Goal: Information Seeking & Learning: Check status

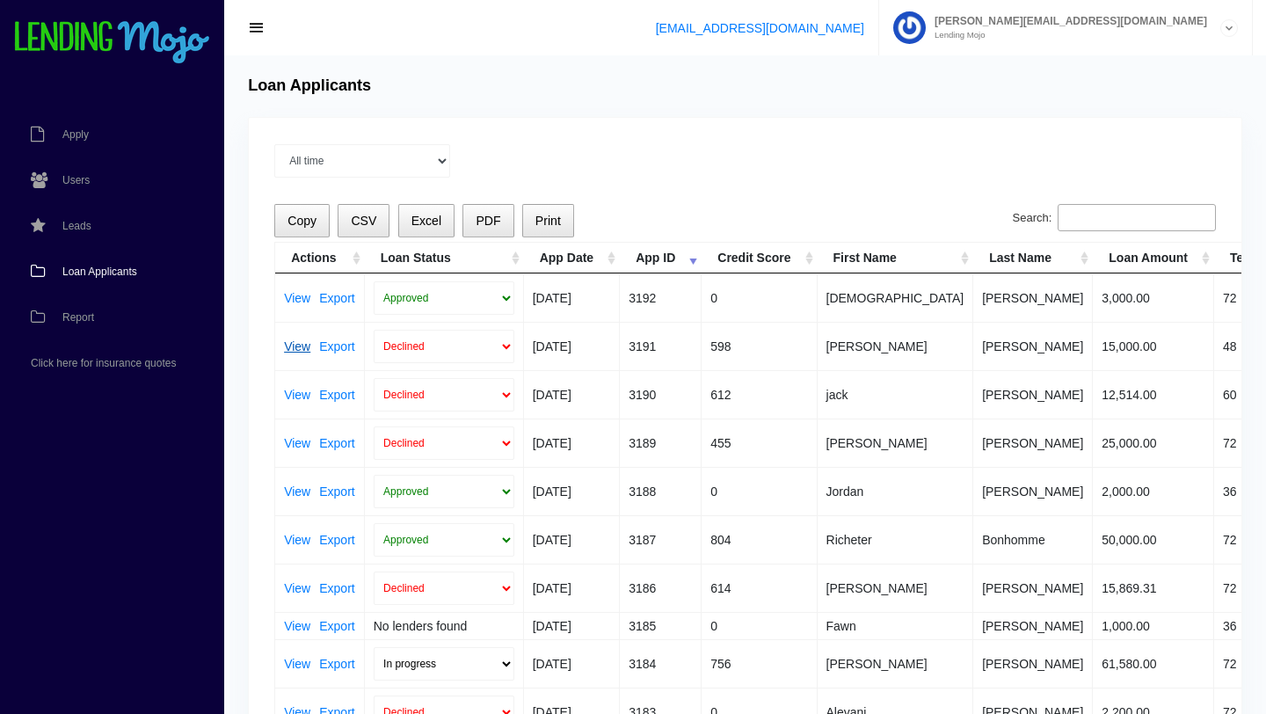
click at [298, 347] on link "View" at bounding box center [297, 346] width 26 height 12
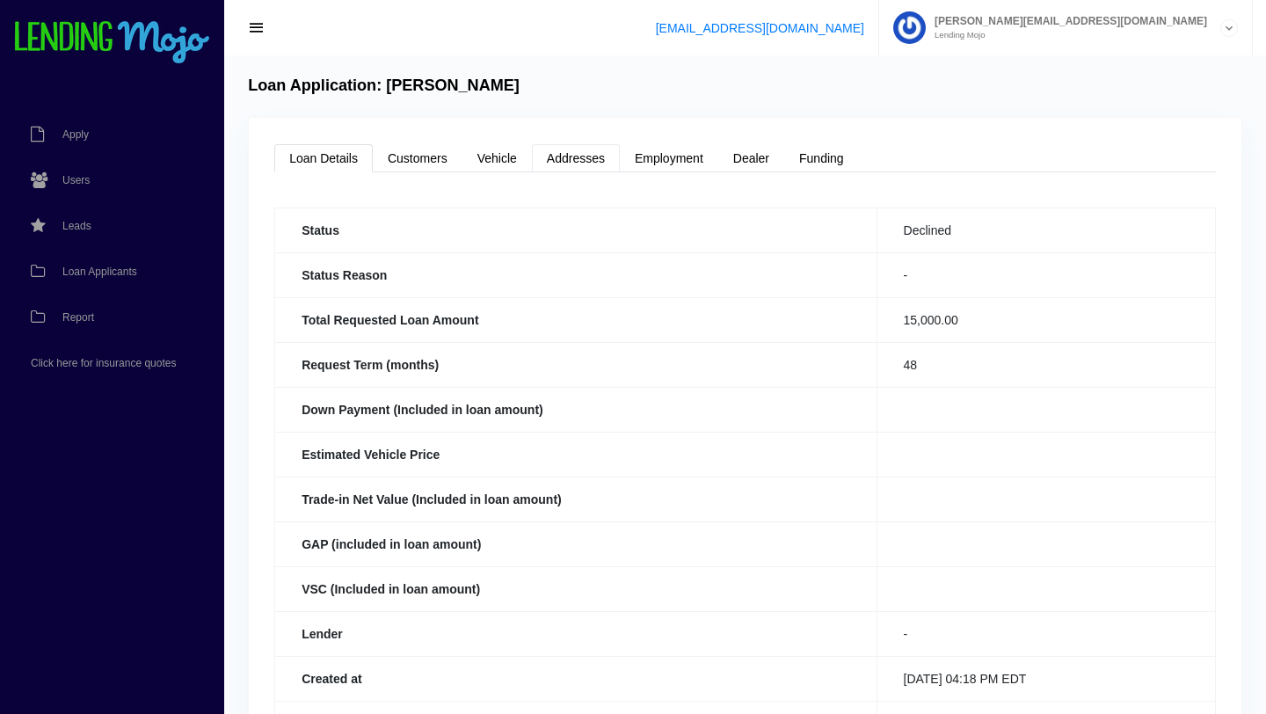
click at [575, 160] on link "Addresses" at bounding box center [576, 158] width 88 height 28
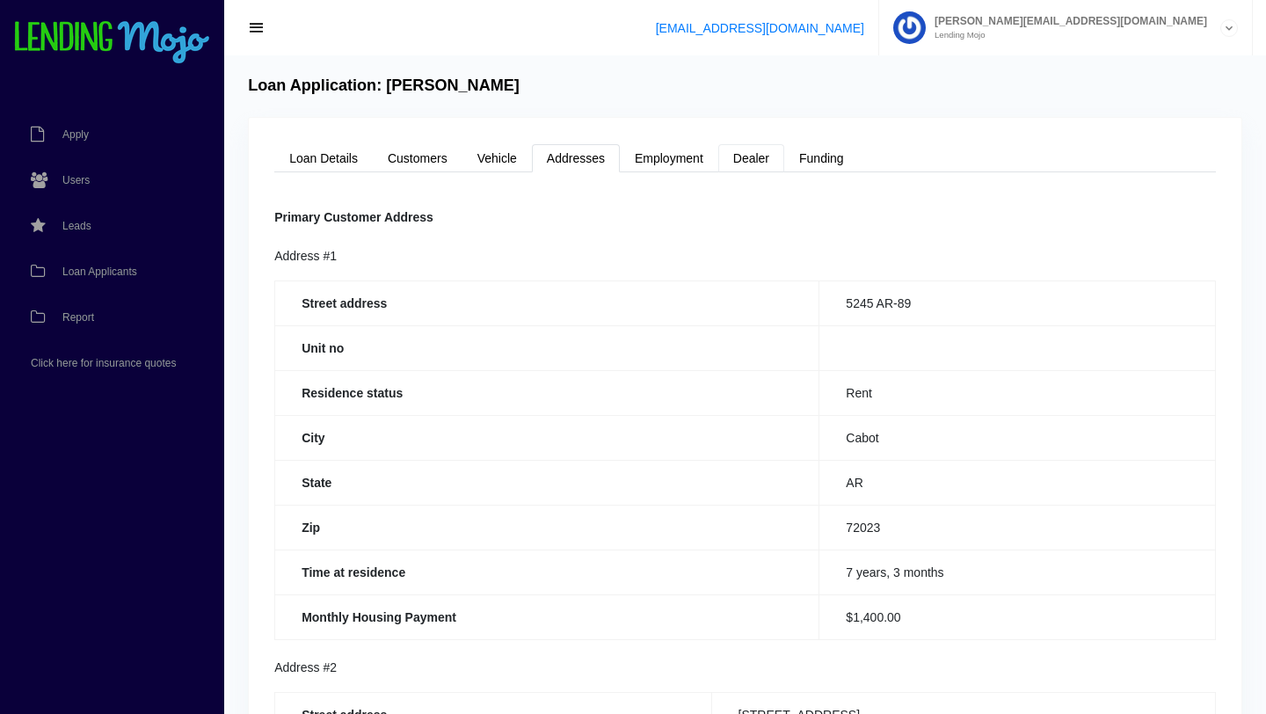
click at [757, 161] on link "Dealer" at bounding box center [751, 158] width 66 height 28
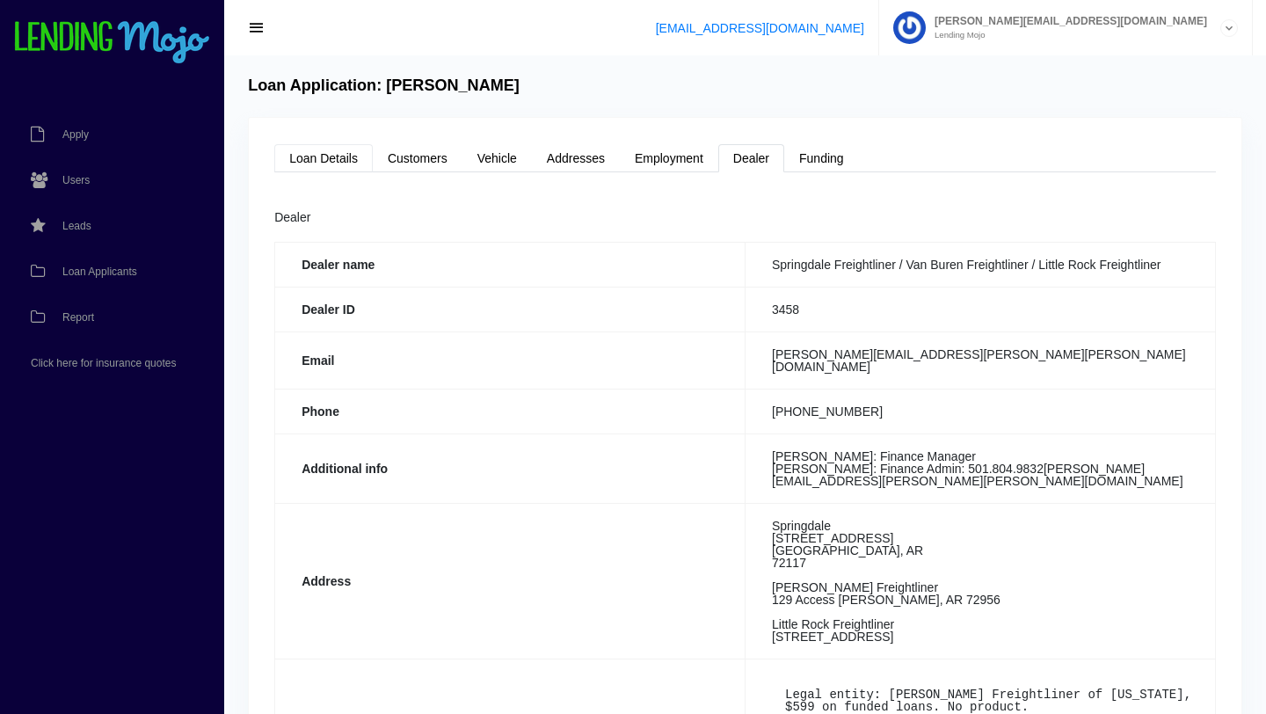
click at [328, 156] on link "Loan Details" at bounding box center [323, 158] width 98 height 28
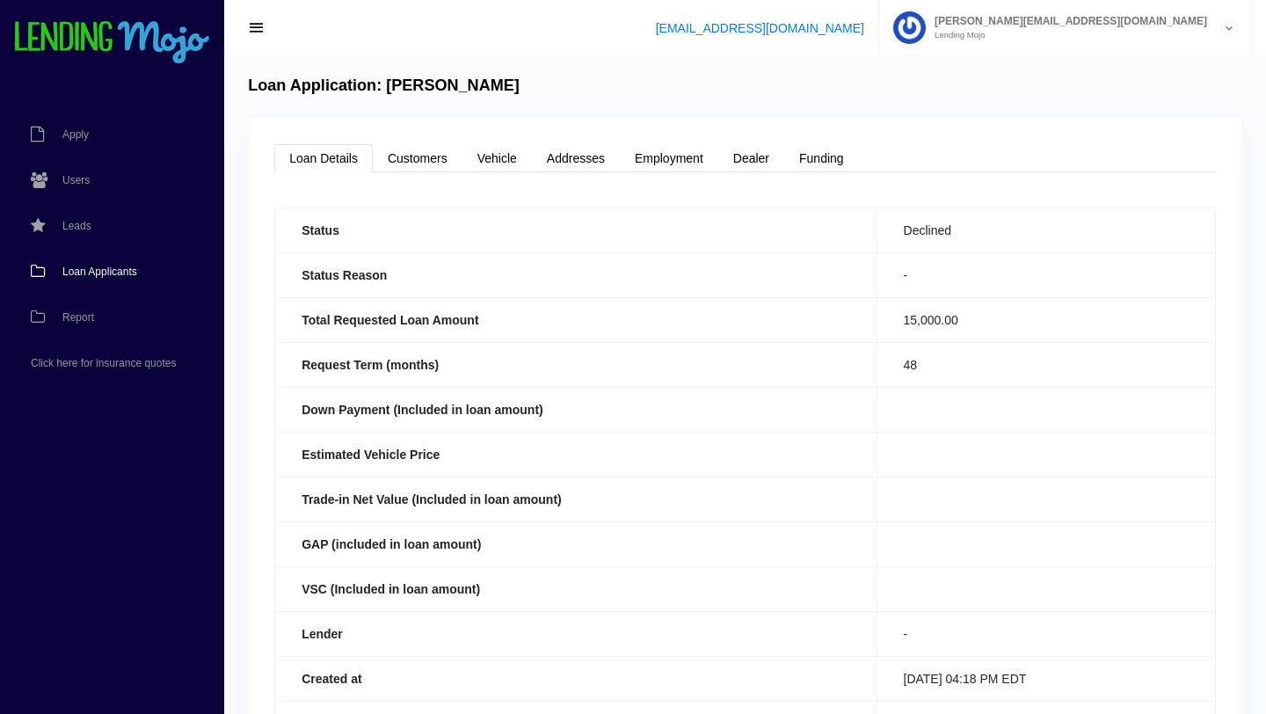
click at [114, 272] on span "Loan Applicants" at bounding box center [99, 271] width 75 height 11
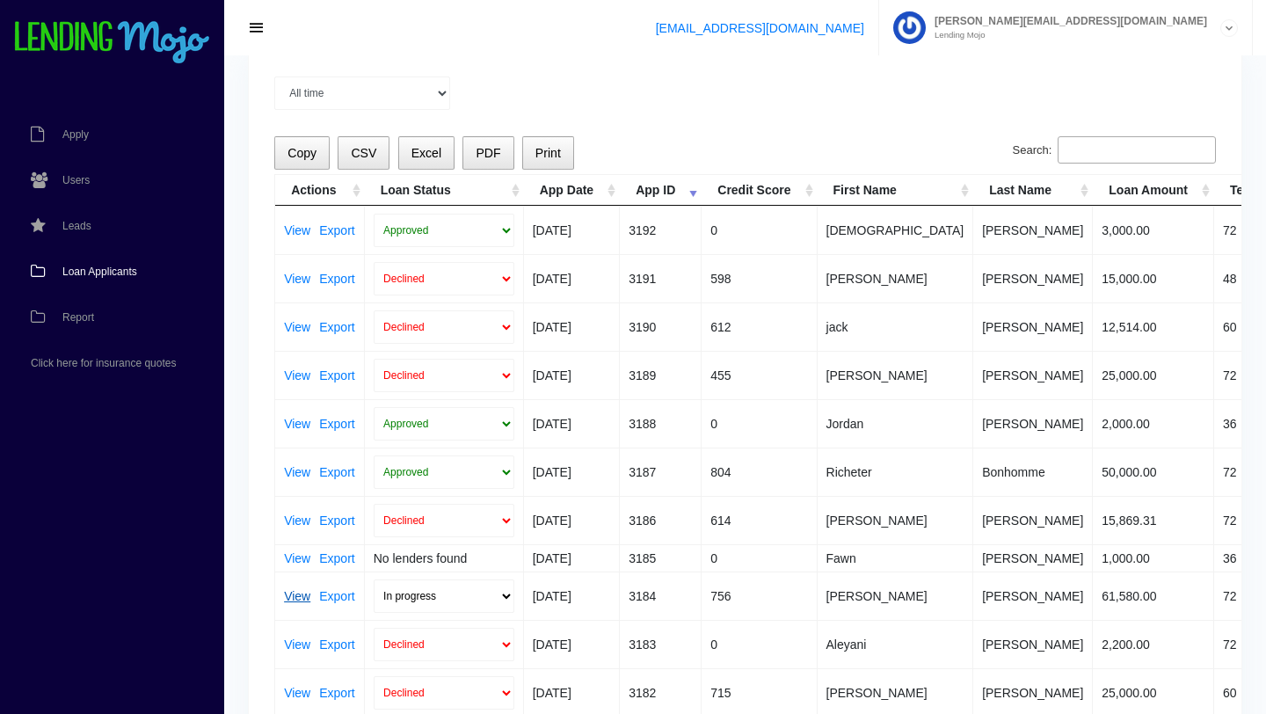
click at [295, 596] on link "View" at bounding box center [297, 596] width 26 height 12
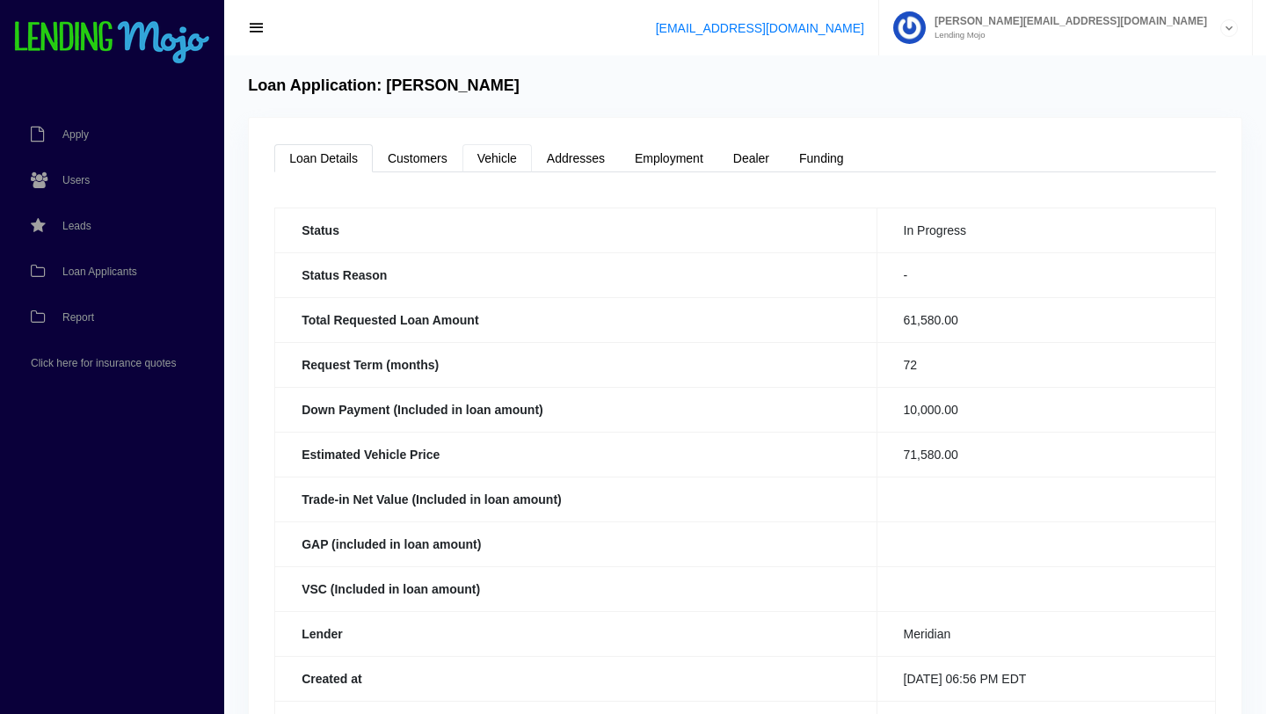
click at [494, 156] on link "Vehicle" at bounding box center [496, 158] width 69 height 28
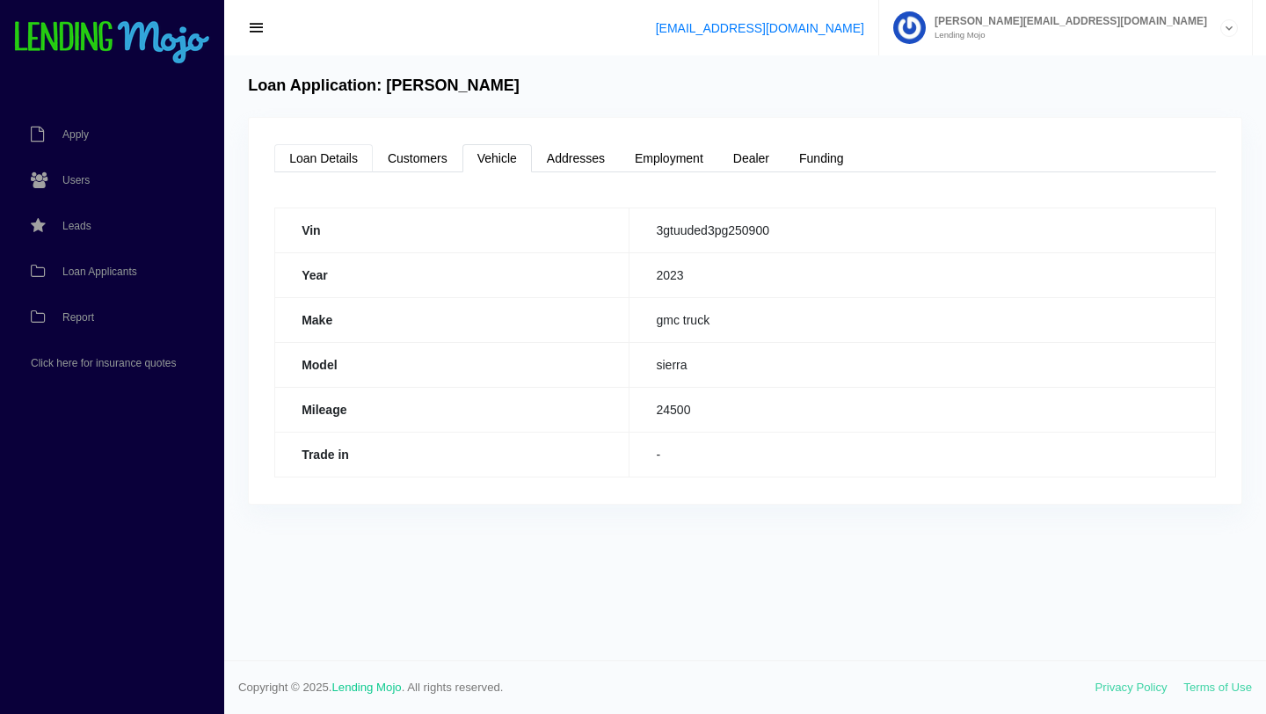
click at [318, 153] on link "Loan Details" at bounding box center [323, 158] width 98 height 28
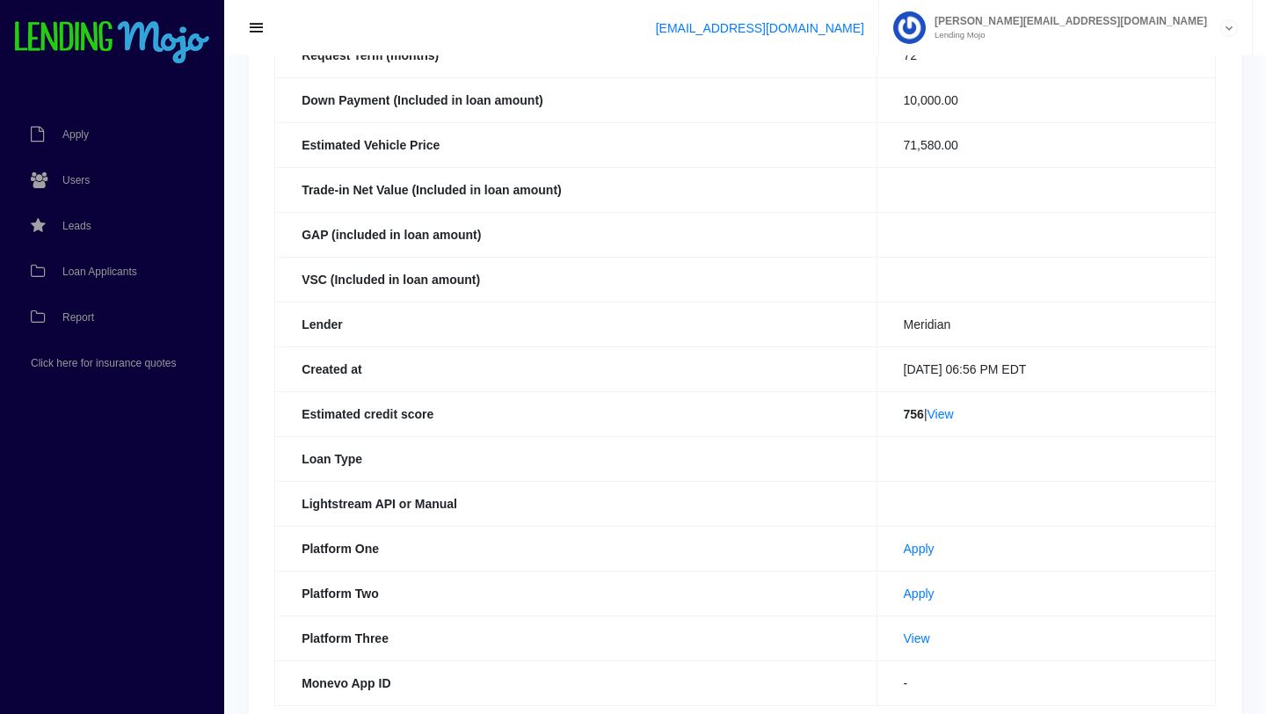
scroll to position [312, 0]
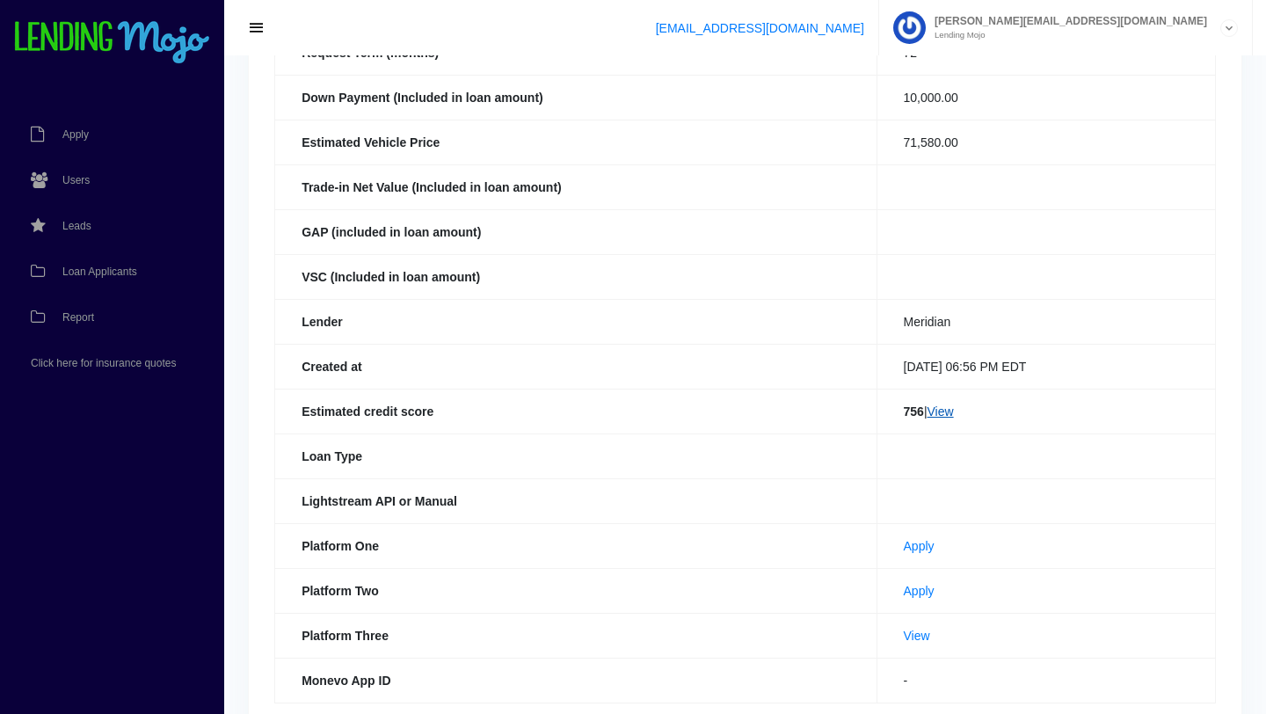
click at [932, 414] on link "View" at bounding box center [940, 411] width 26 height 14
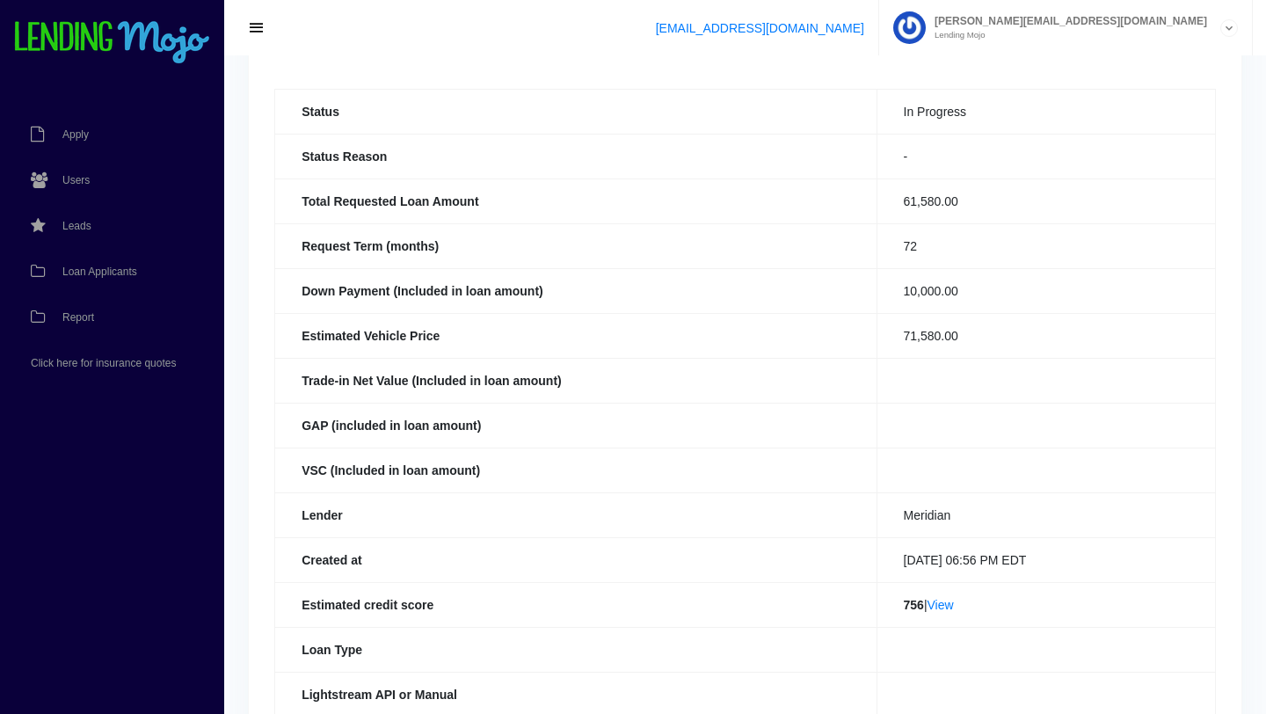
scroll to position [0, 0]
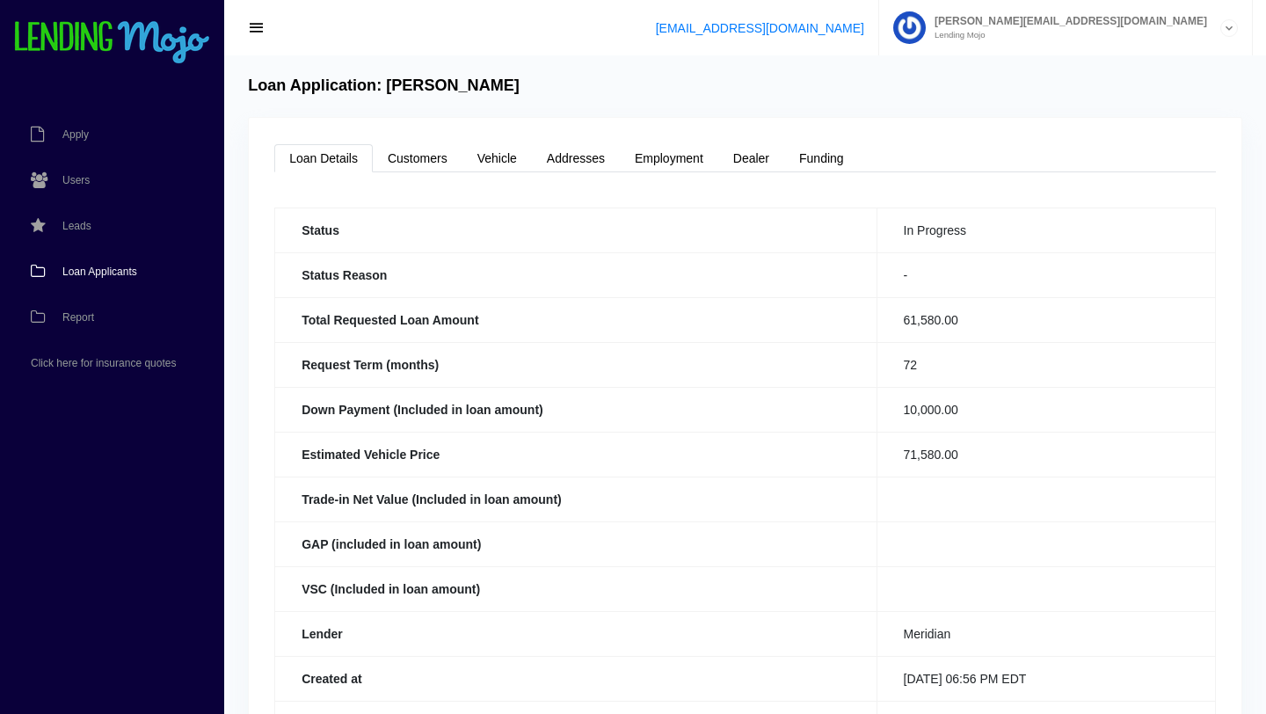
click at [103, 273] on span "Loan Applicants" at bounding box center [99, 271] width 75 height 11
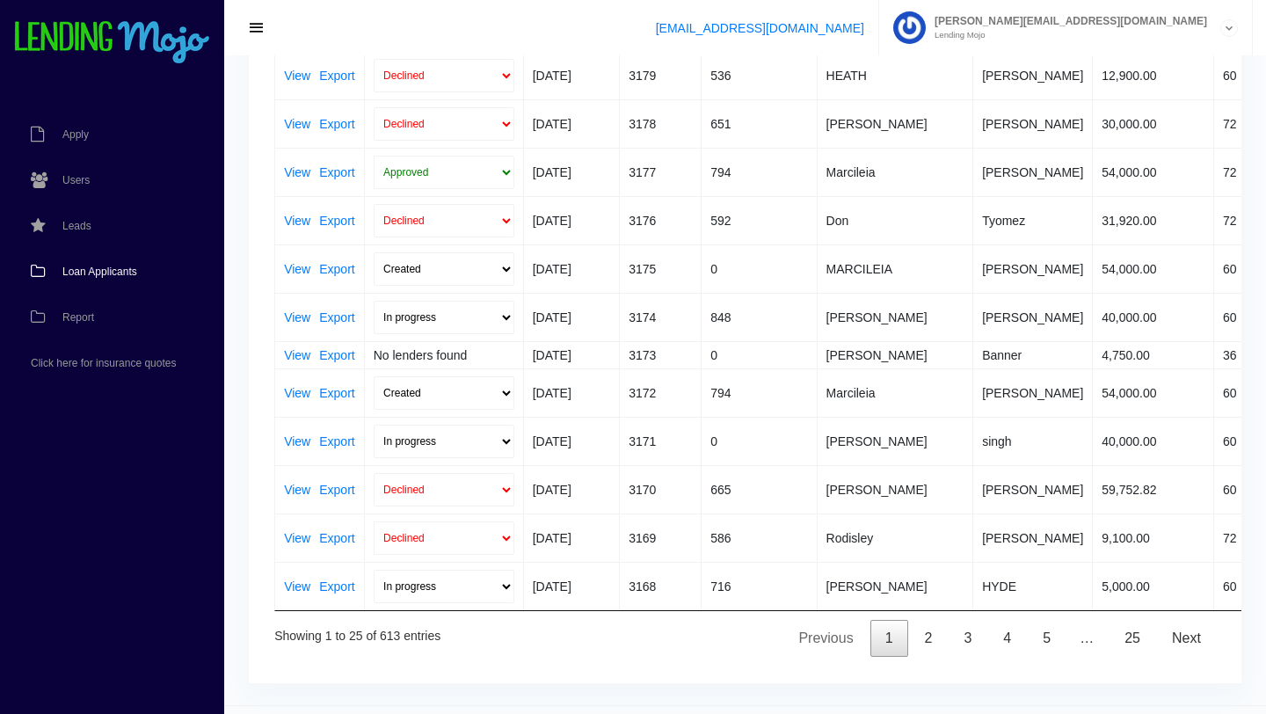
scroll to position [839, 0]
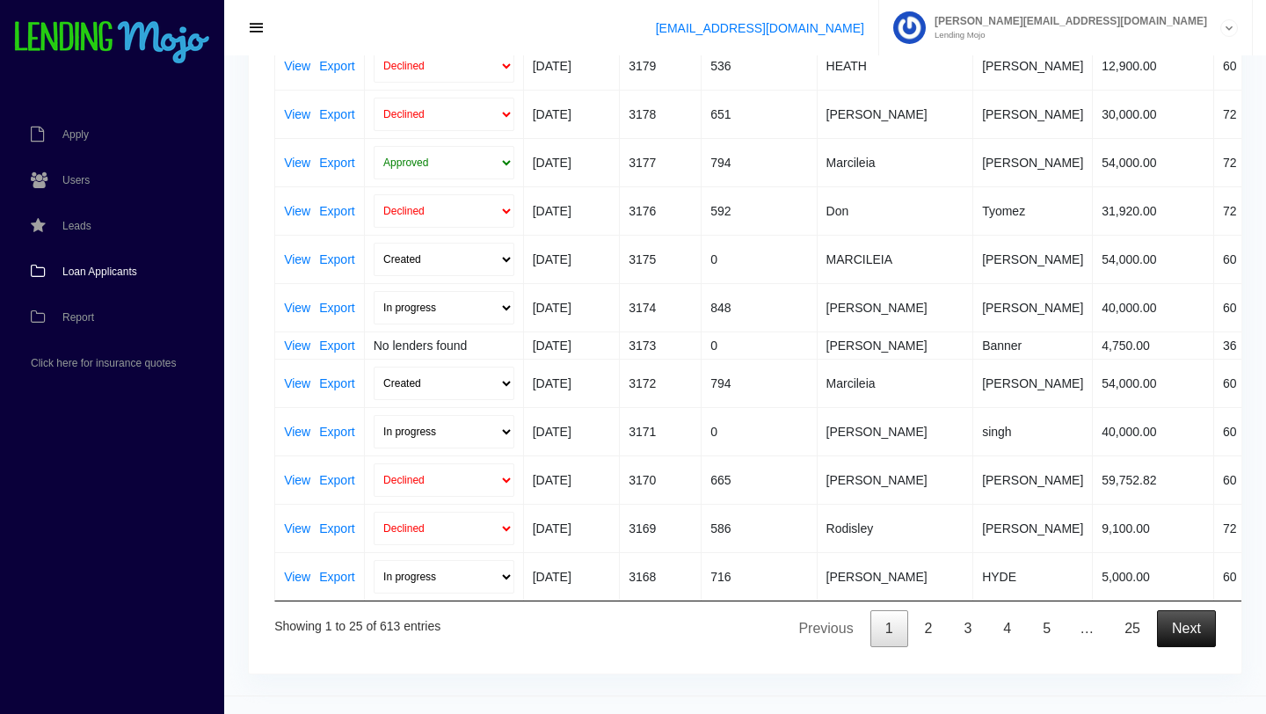
click at [1184, 625] on link "Next" at bounding box center [1186, 628] width 59 height 37
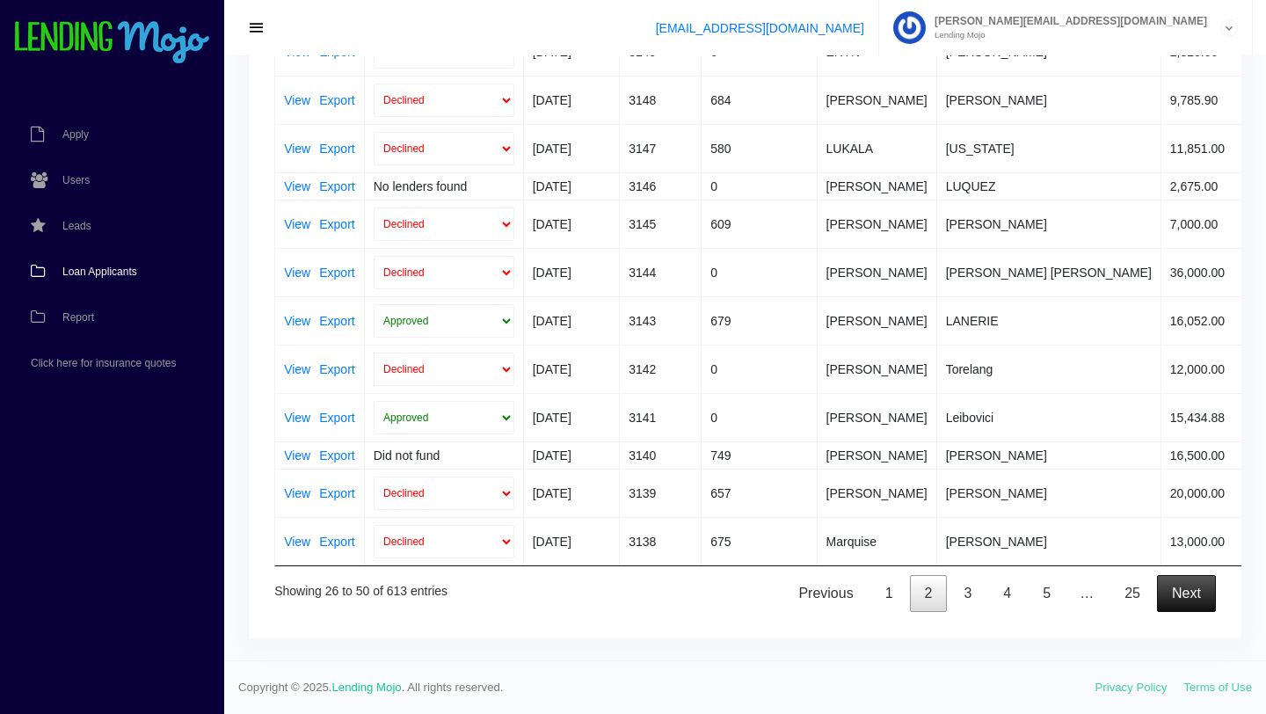
click at [1189, 589] on link "Next" at bounding box center [1186, 593] width 59 height 37
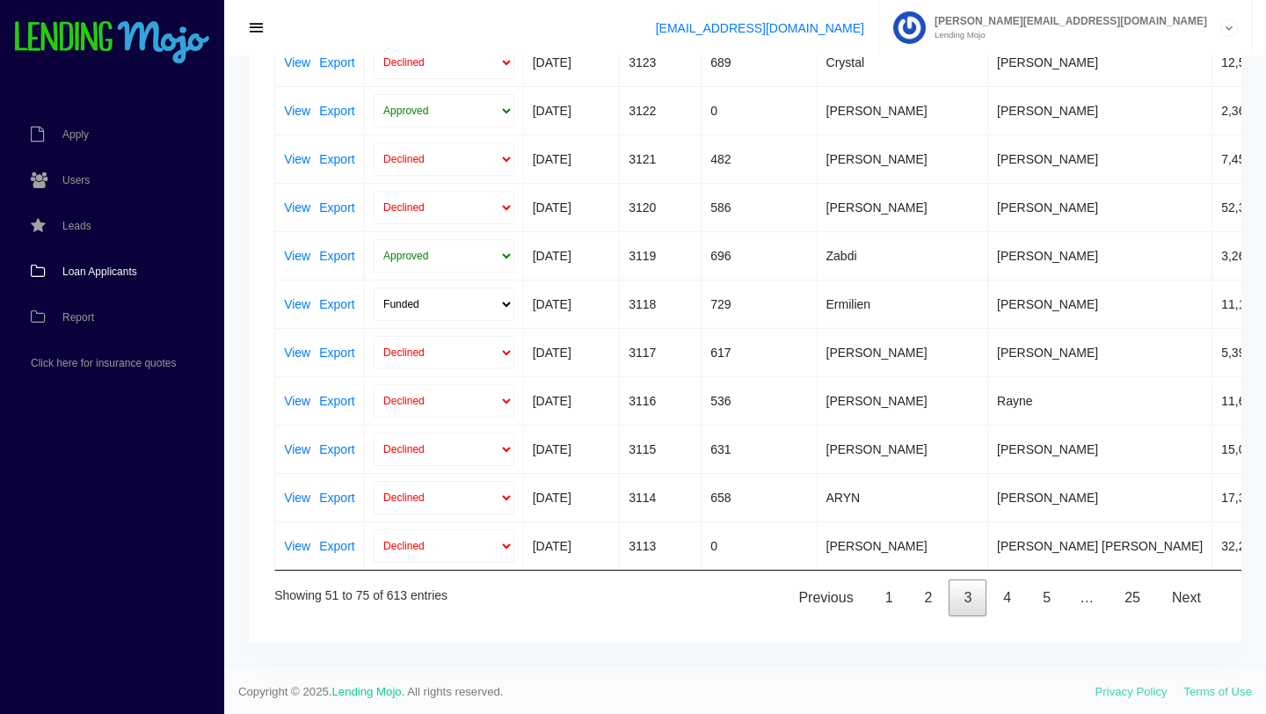
scroll to position [896, 0]
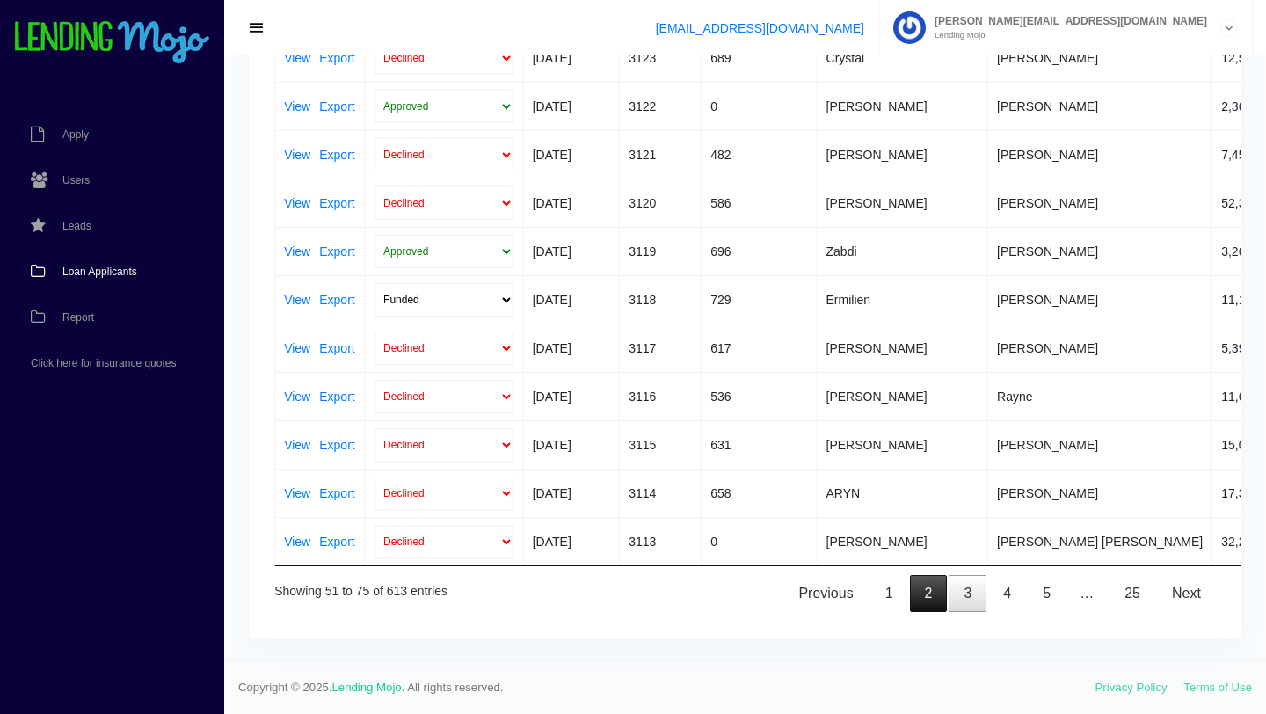
click at [924, 600] on link "2" at bounding box center [929, 593] width 38 height 37
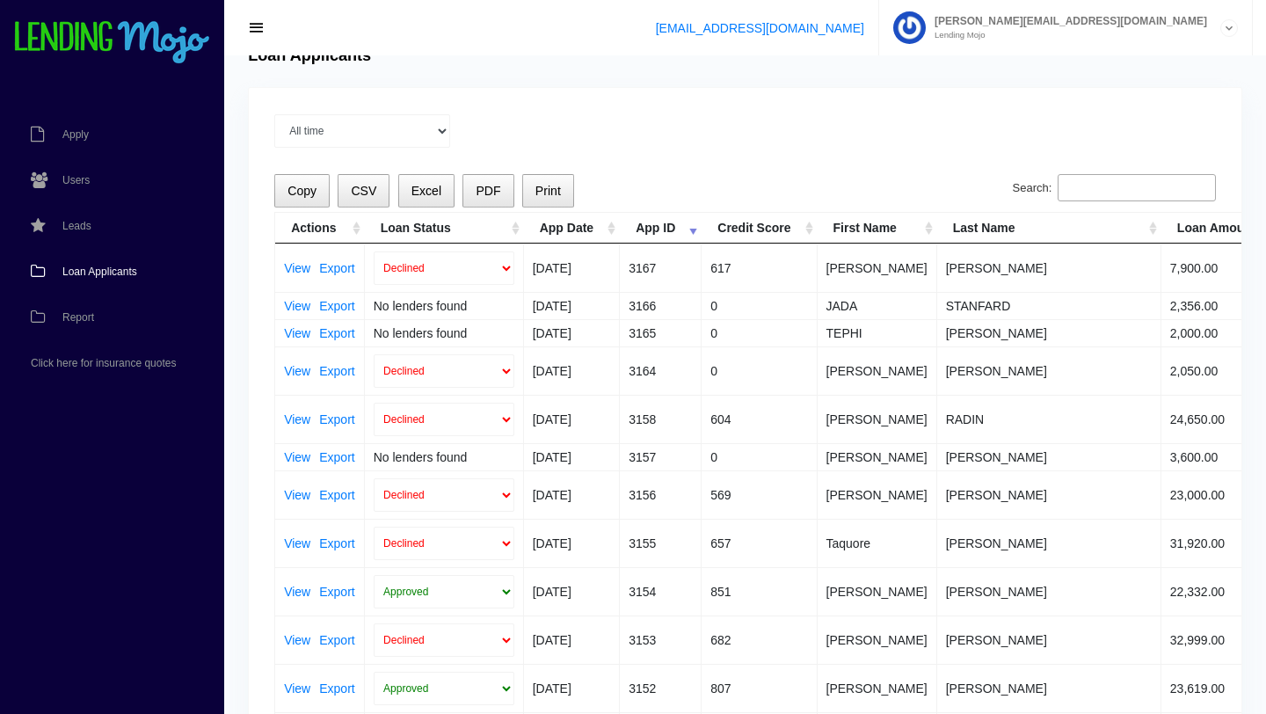
scroll to position [0, 0]
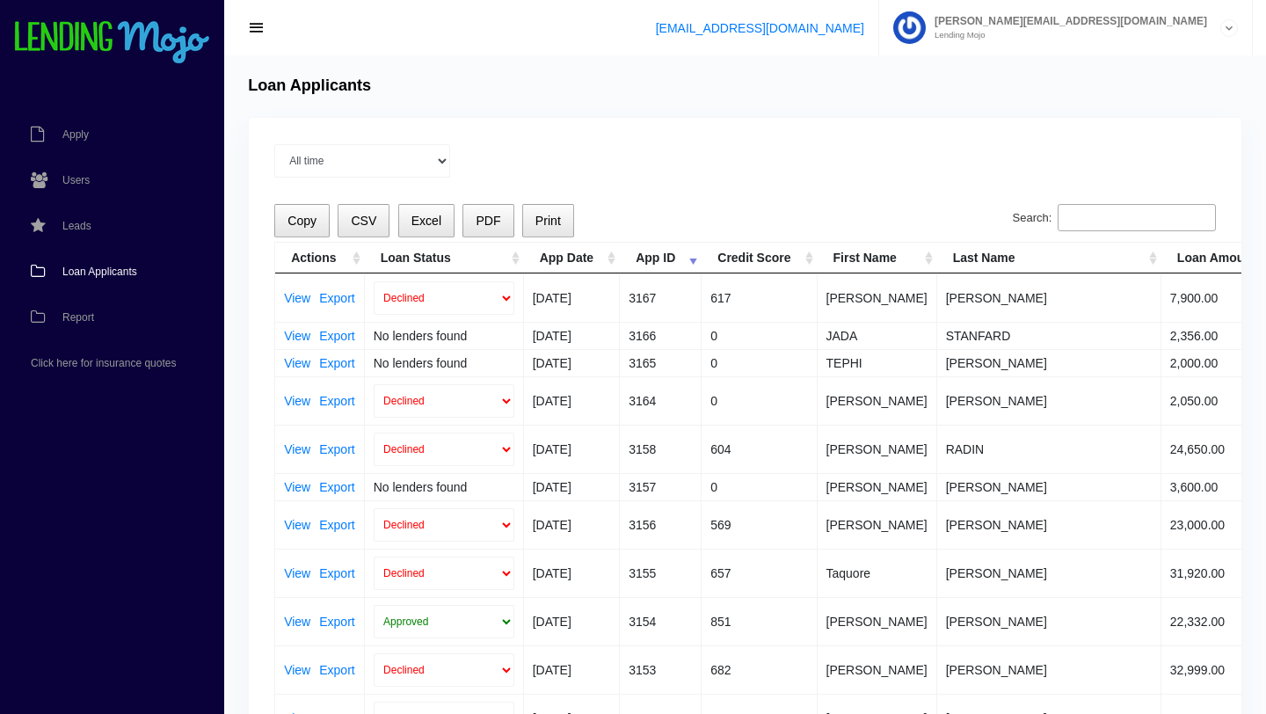
click at [85, 269] on span "Loan Applicants" at bounding box center [99, 271] width 75 height 11
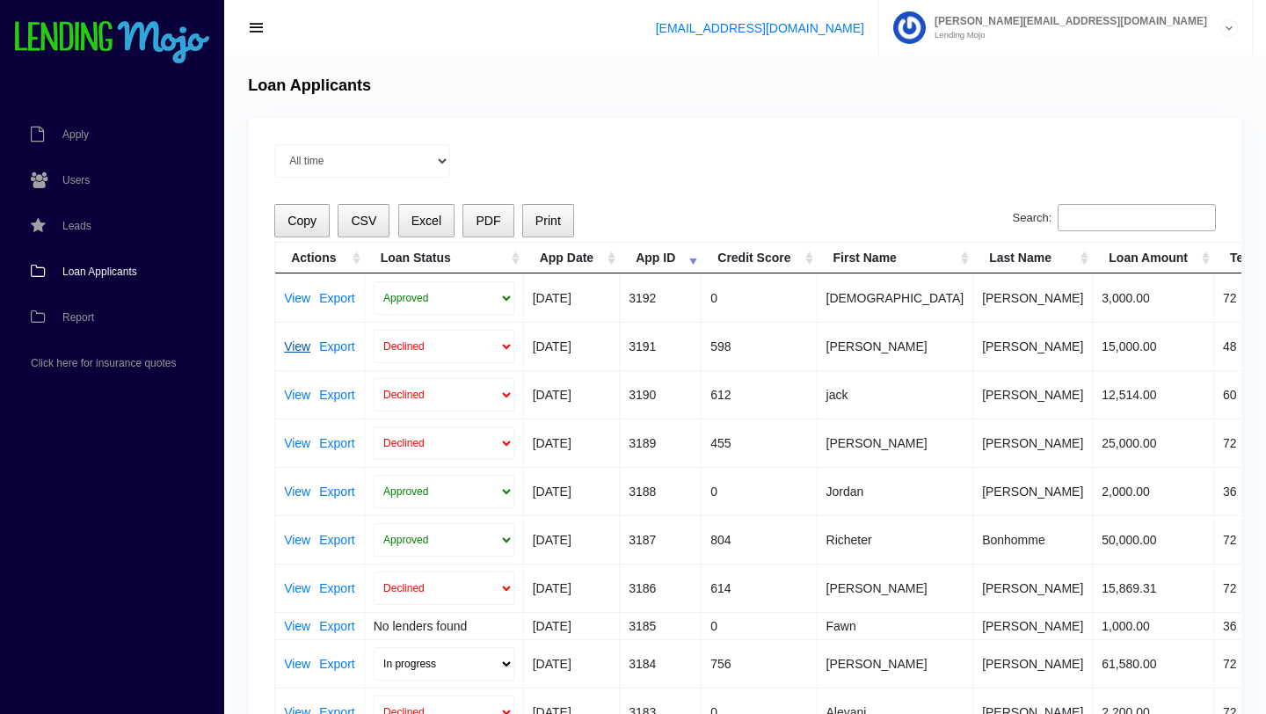
click at [297, 348] on link "View" at bounding box center [297, 346] width 26 height 12
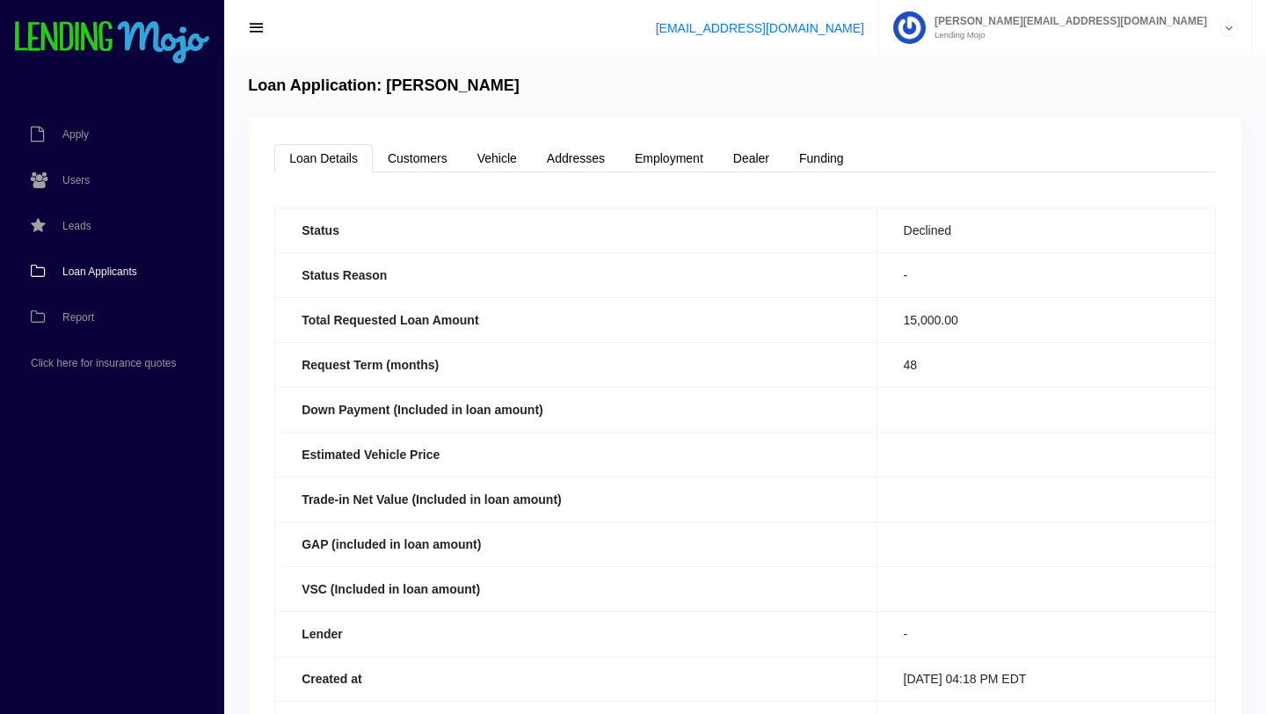
click at [112, 273] on span "Loan Applicants" at bounding box center [99, 271] width 75 height 11
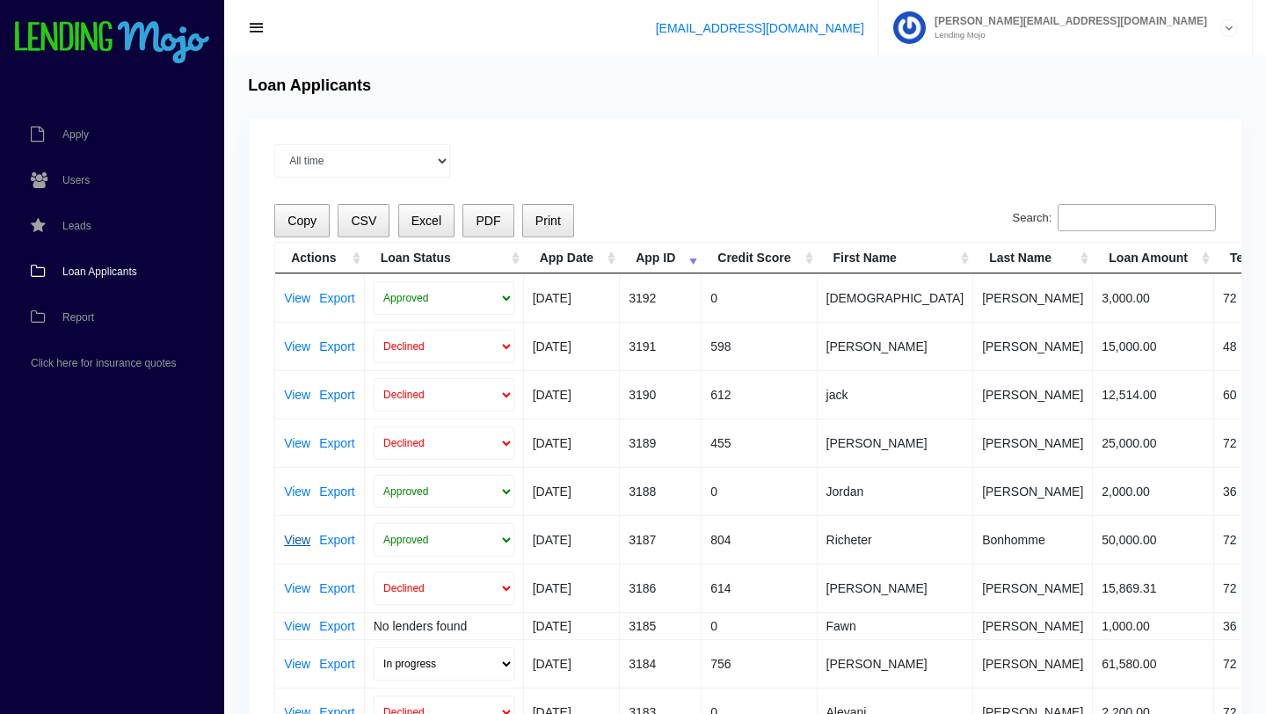
click at [294, 542] on link "View" at bounding box center [297, 540] width 26 height 12
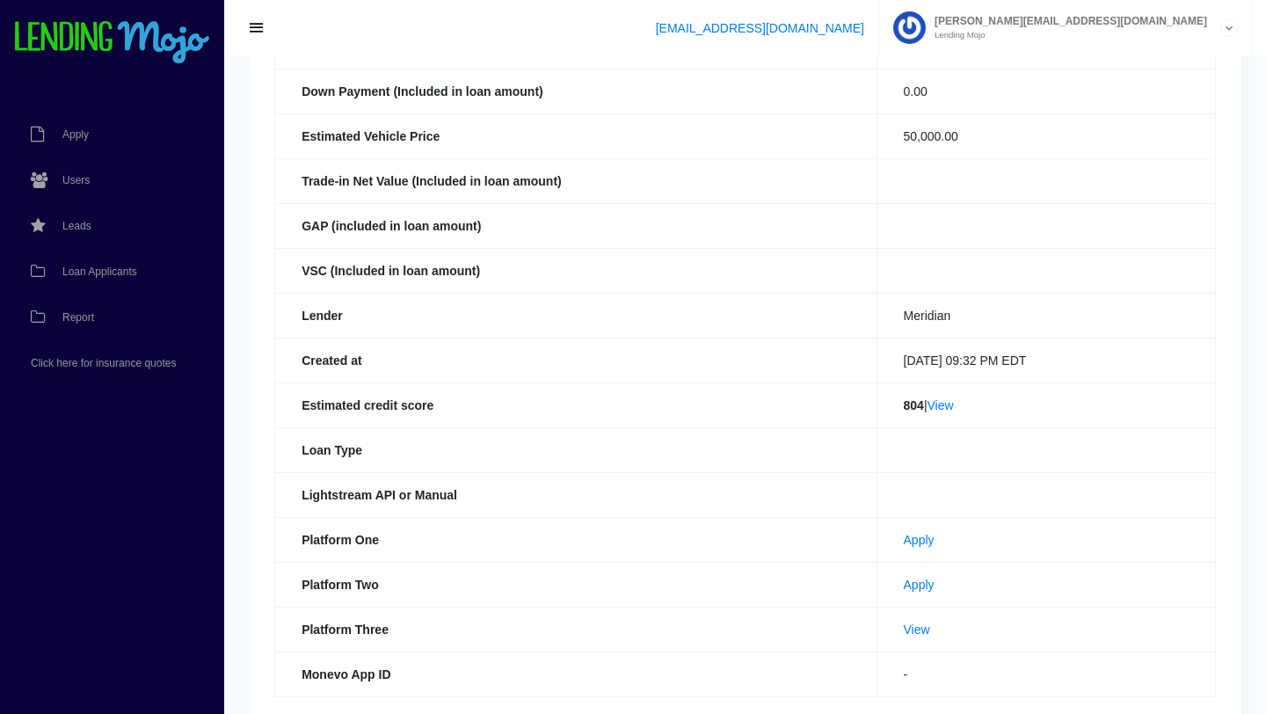
scroll to position [403, 0]
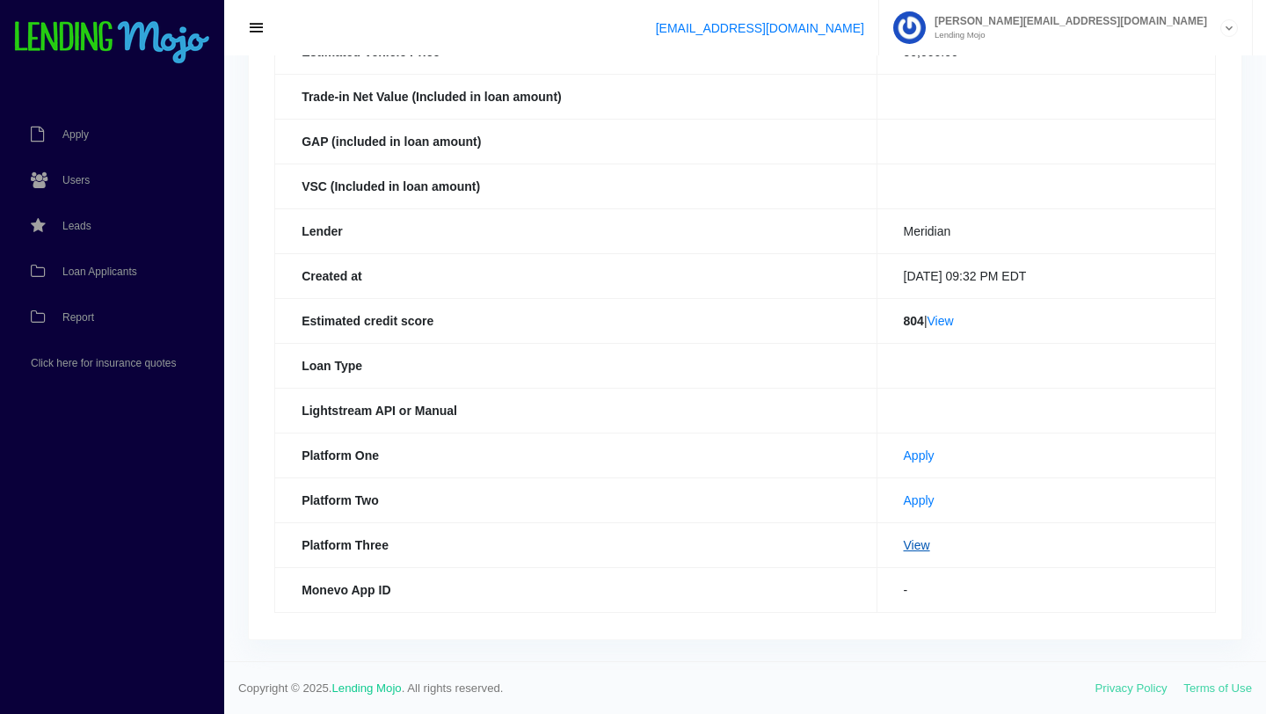
click at [904, 547] on link "View" at bounding box center [917, 545] width 26 height 14
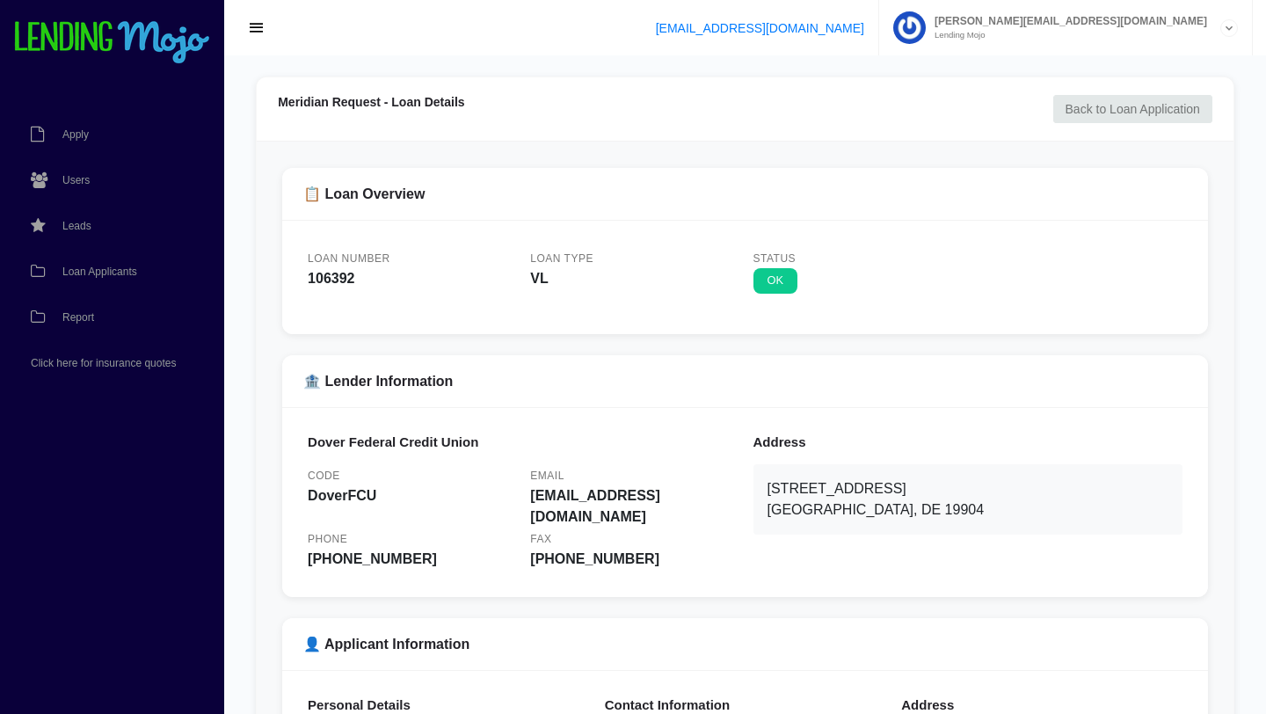
click at [1143, 110] on link "Back to Loan Application" at bounding box center [1132, 109] width 159 height 28
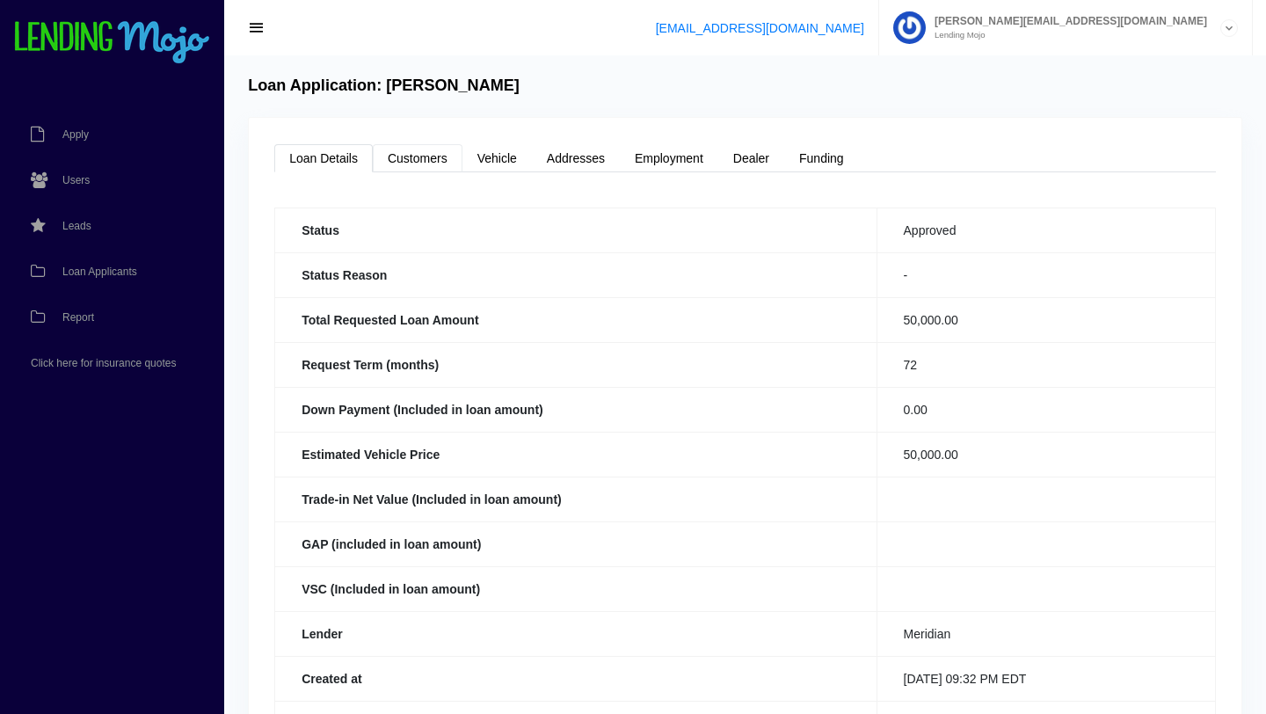
click at [425, 158] on link "Customers" at bounding box center [418, 158] width 90 height 28
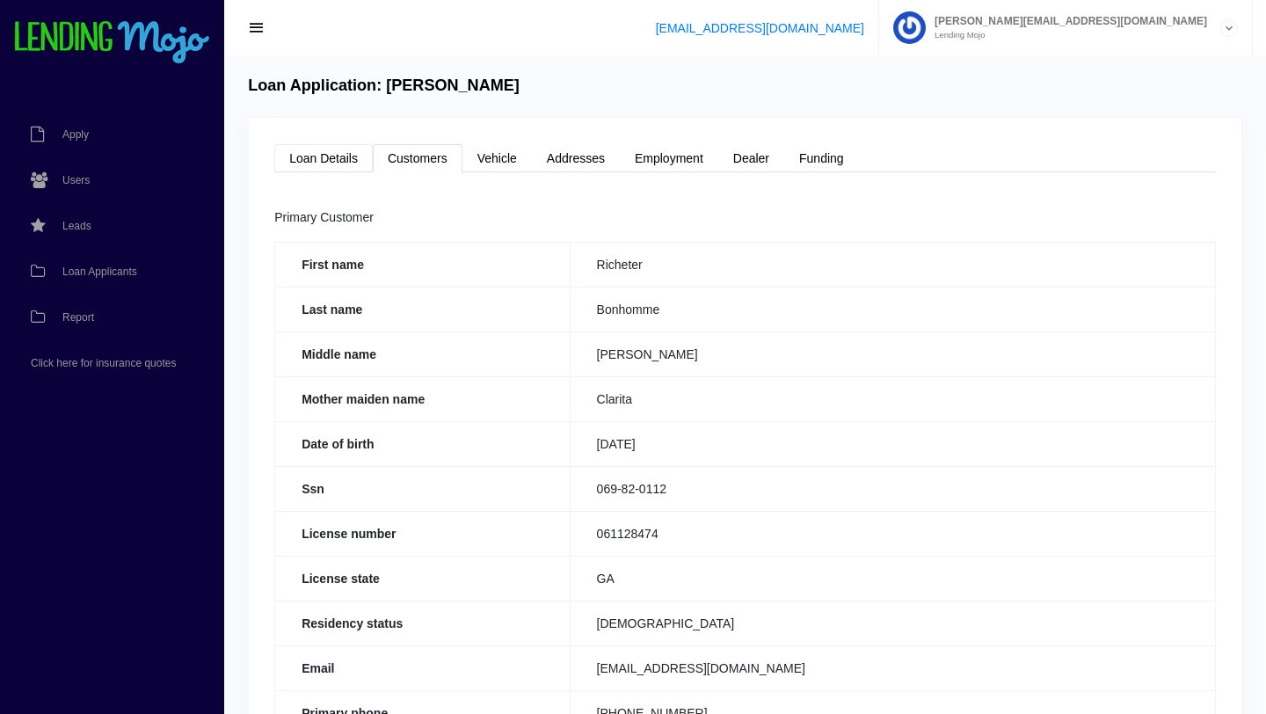
click at [339, 155] on link "Loan Details" at bounding box center [323, 158] width 98 height 28
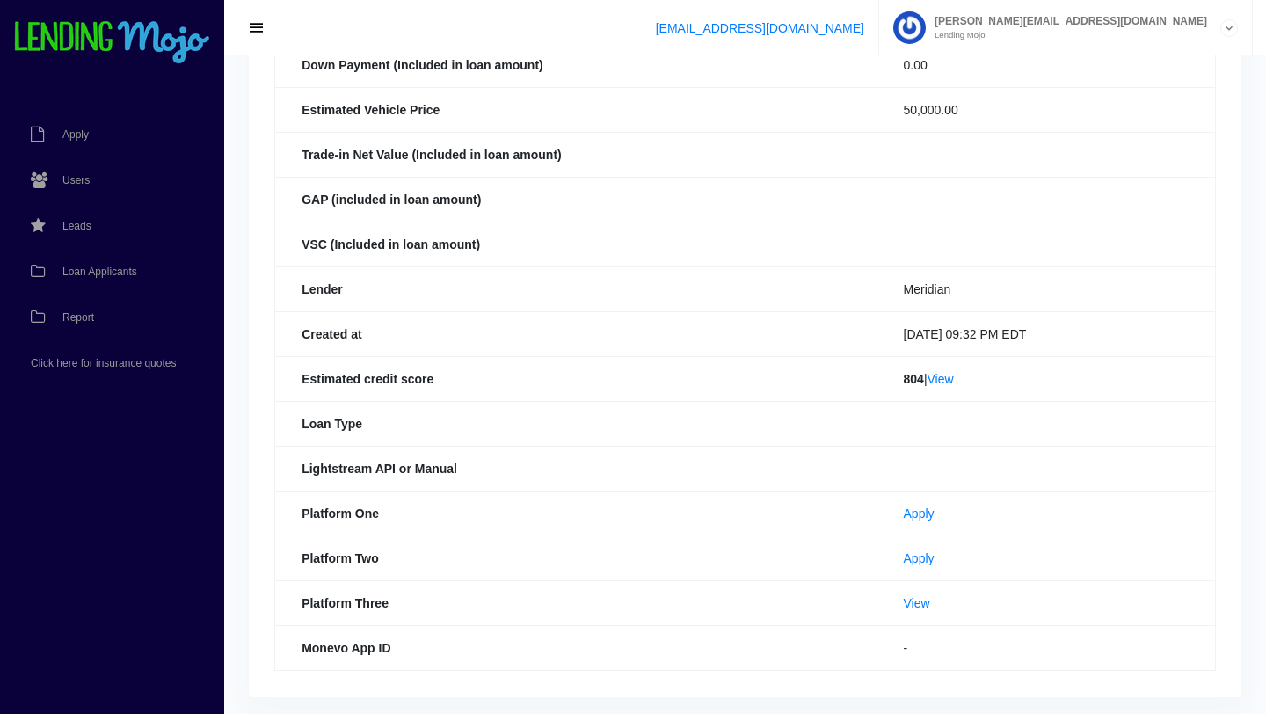
scroll to position [352, 0]
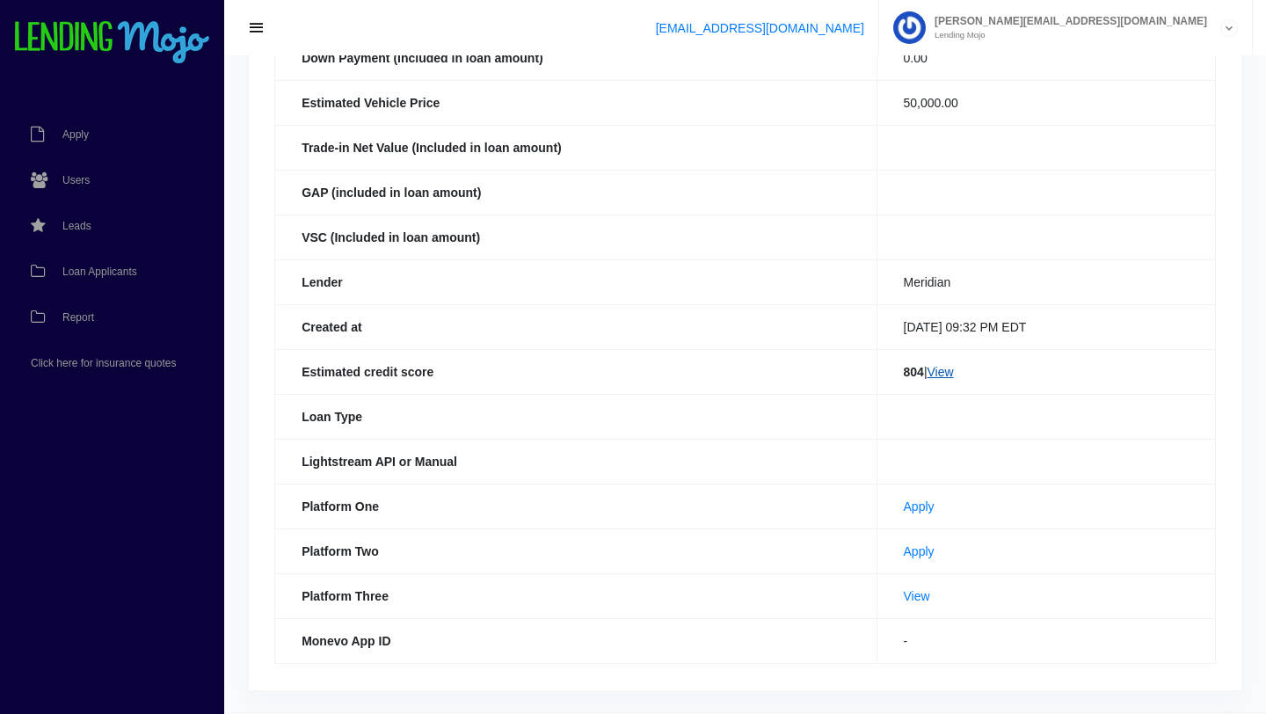
click at [936, 374] on link "View" at bounding box center [940, 372] width 26 height 14
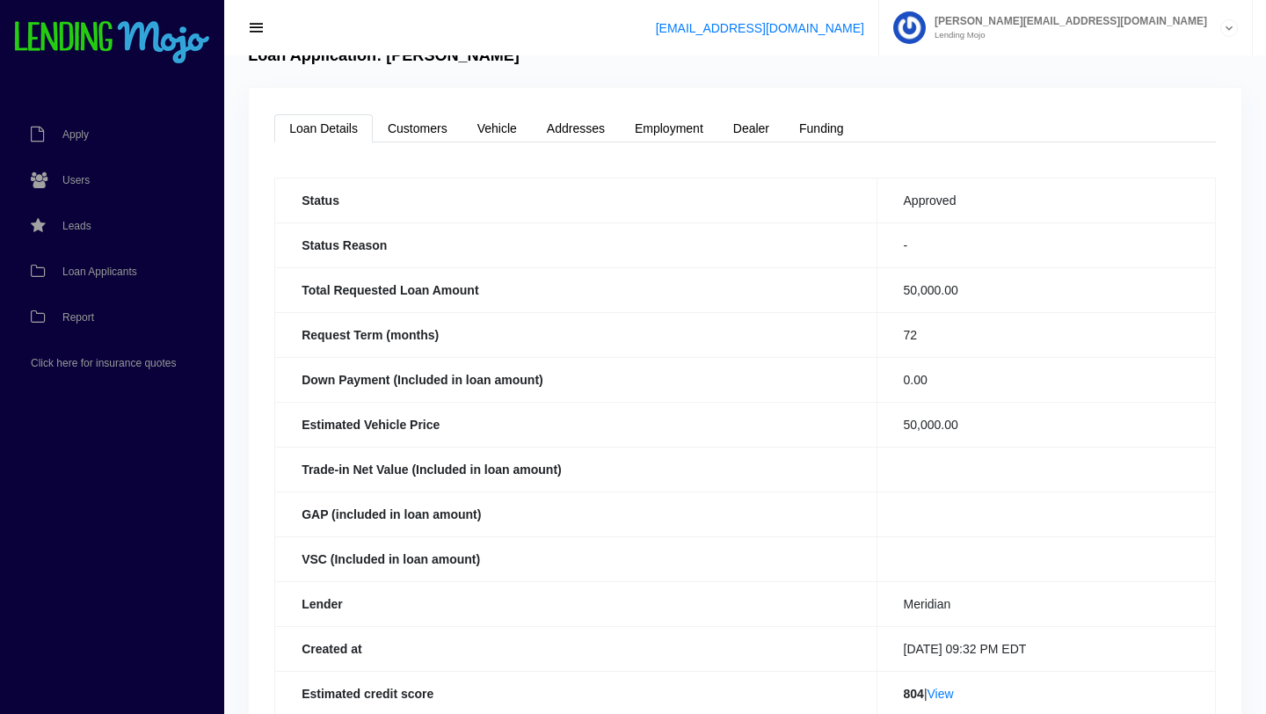
scroll to position [0, 0]
